Goal: Browse casually

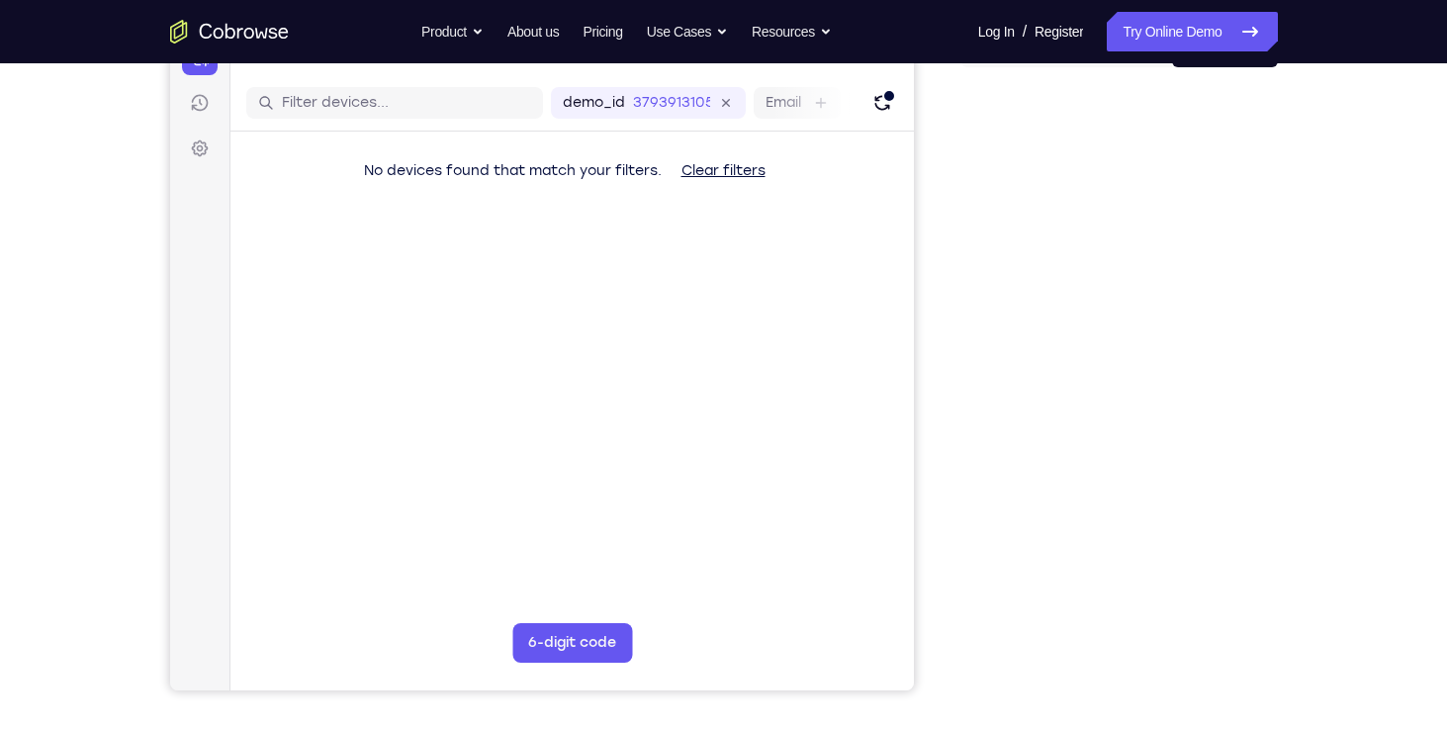
scroll to position [228, 0]
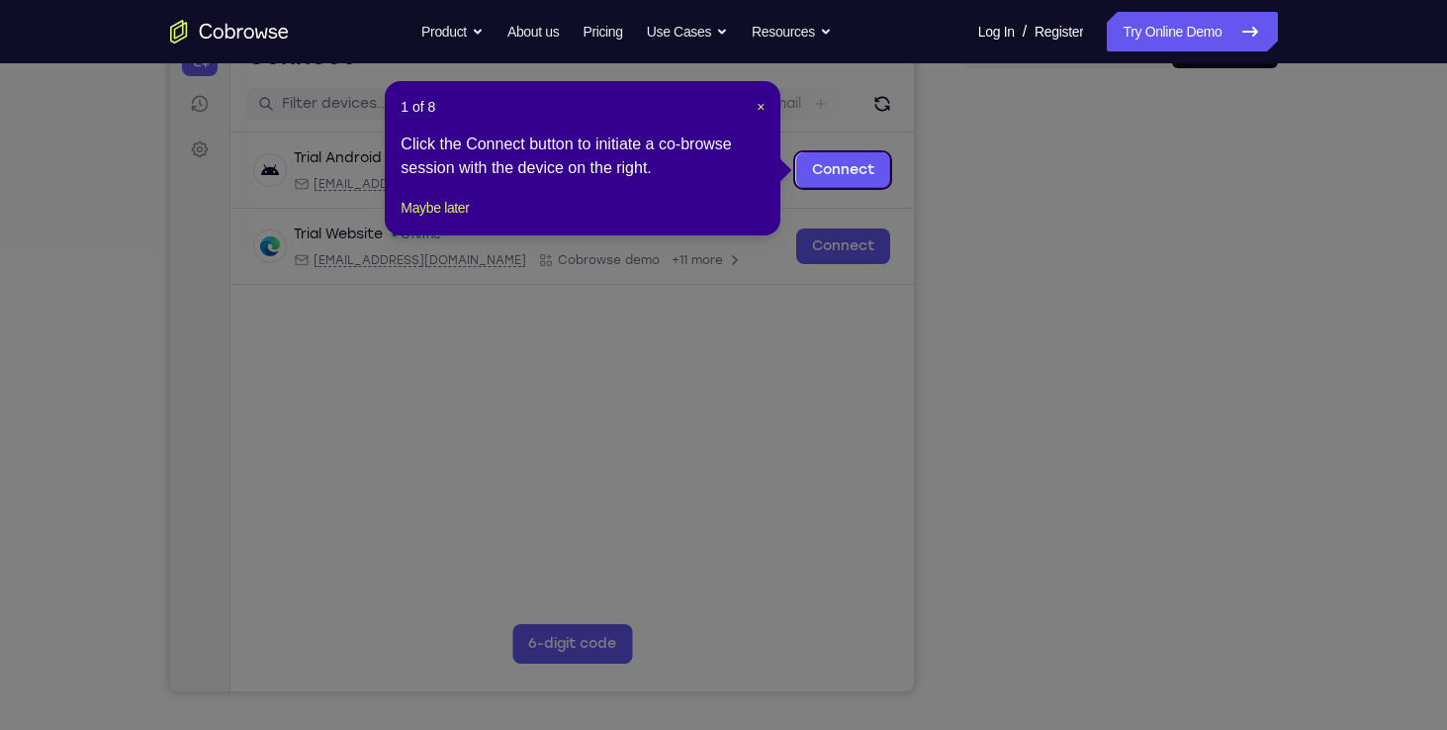
click at [1132, 199] on icon at bounding box center [731, 365] width 1462 height 730
click at [757, 106] on span "×" at bounding box center [760, 107] width 8 height 16
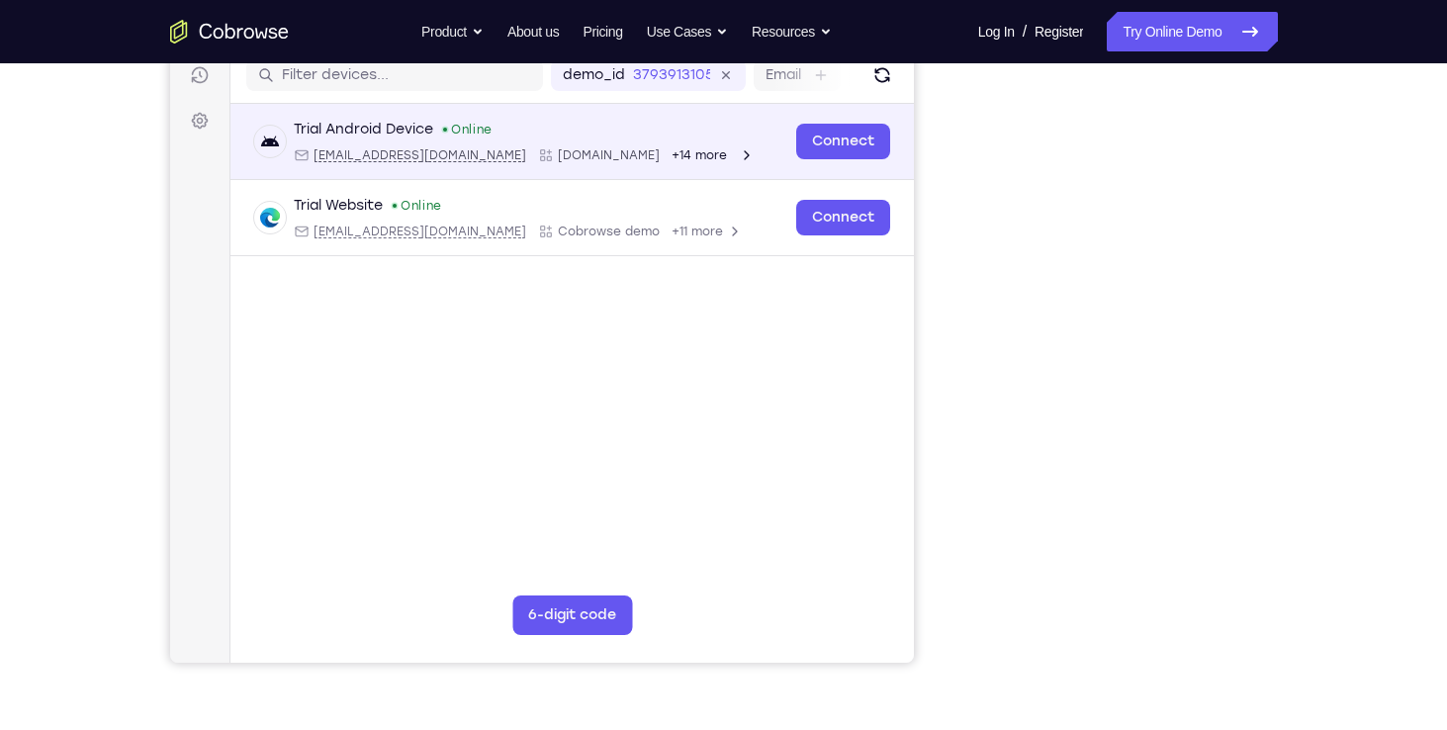
scroll to position [254, 0]
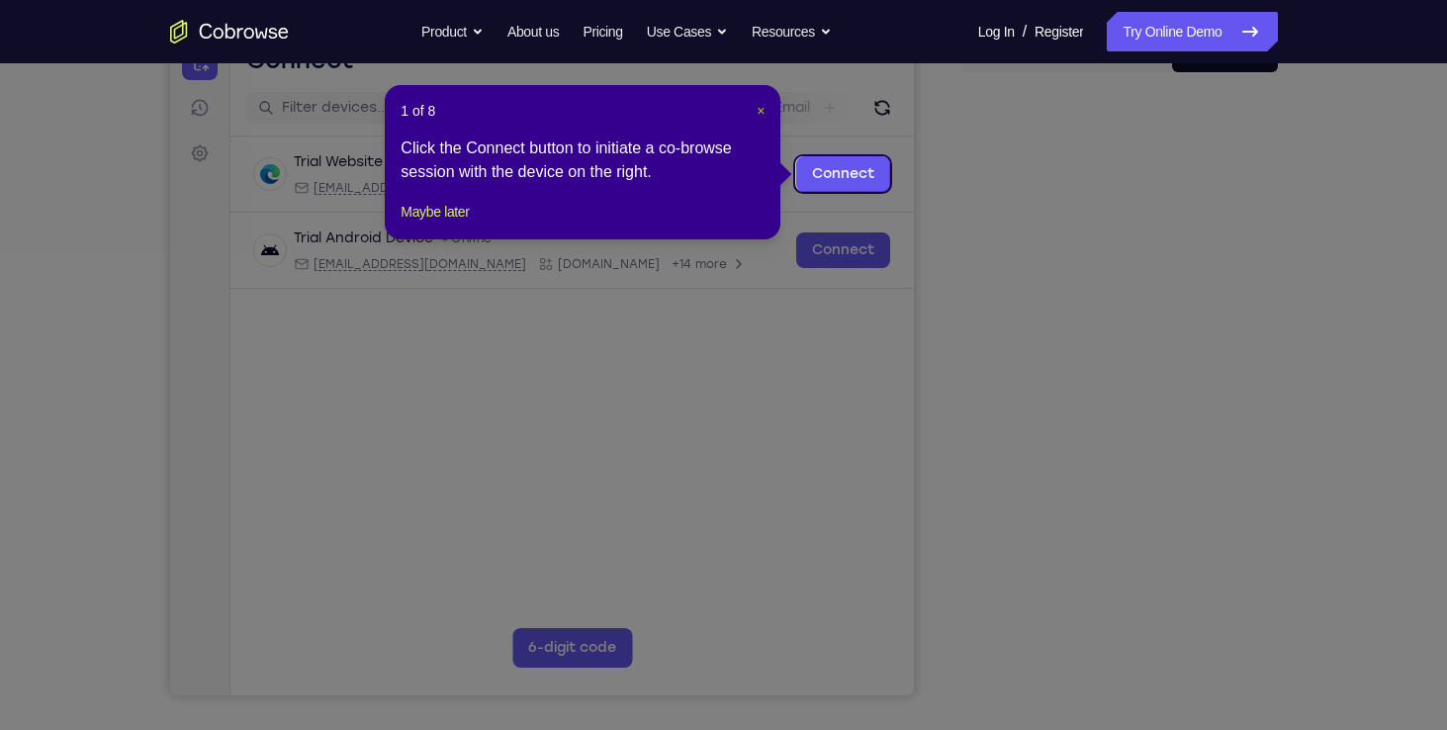
click at [761, 112] on span "×" at bounding box center [760, 111] width 8 height 16
